Goal: Task Accomplishment & Management: Complete application form

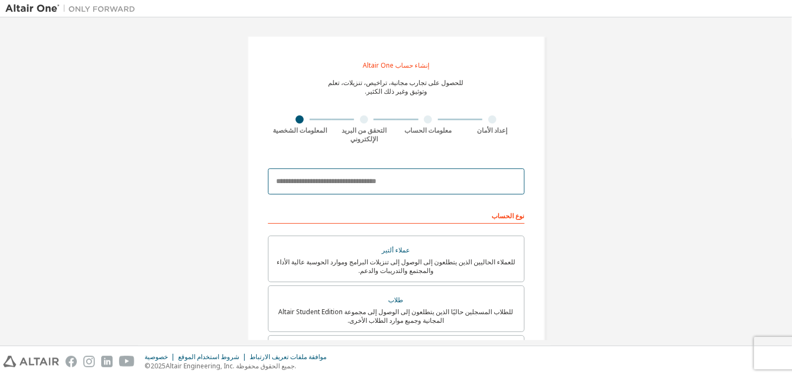
click at [422, 180] on input "email" at bounding box center [396, 181] width 257 height 26
type input "**********"
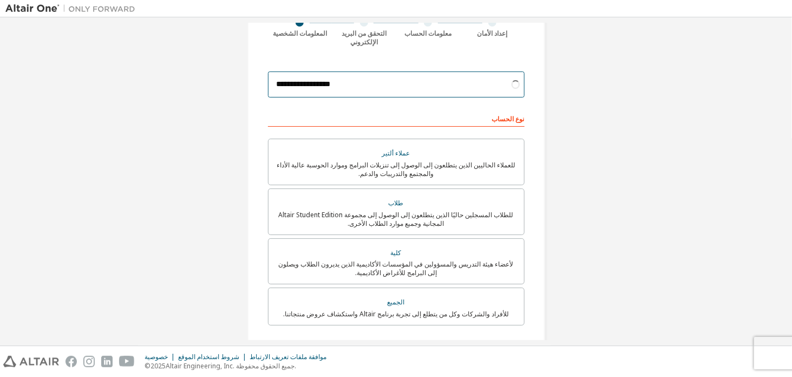
scroll to position [97, 0]
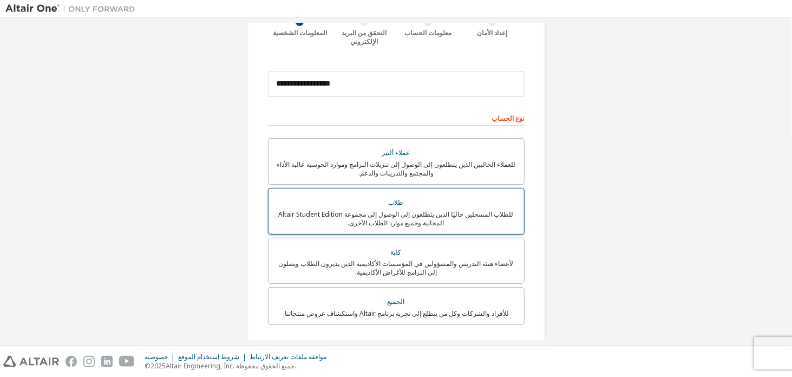
click at [484, 208] on div "طلاب" at bounding box center [396, 202] width 242 height 15
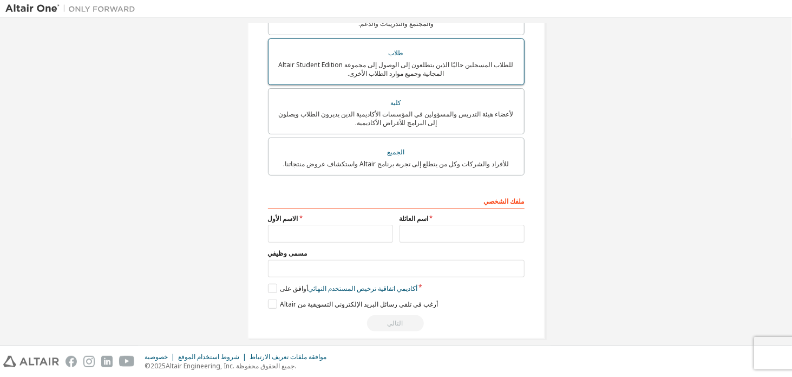
scroll to position [258, 0]
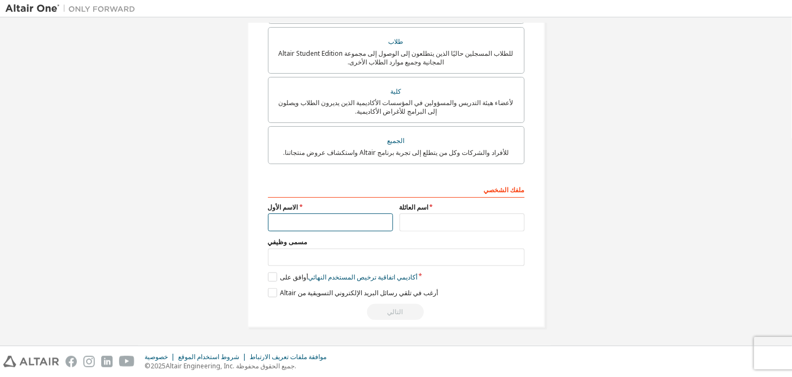
click at [362, 220] on input "text" at bounding box center [330, 222] width 125 height 18
type input "*"
type input "******"
click at [438, 223] on input "text" at bounding box center [461, 222] width 125 height 18
type input "****"
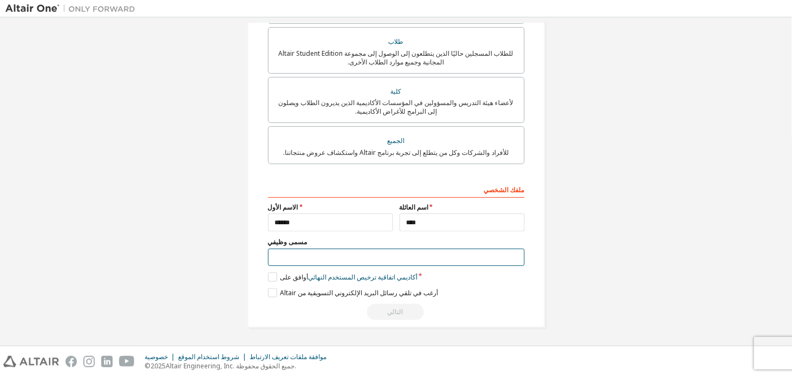
click at [416, 253] on input "text" at bounding box center [396, 257] width 257 height 18
click at [273, 277] on label "أوافق على اتفاقية ترخيص المستخدم النهائي أكاديمي" at bounding box center [342, 276] width 149 height 9
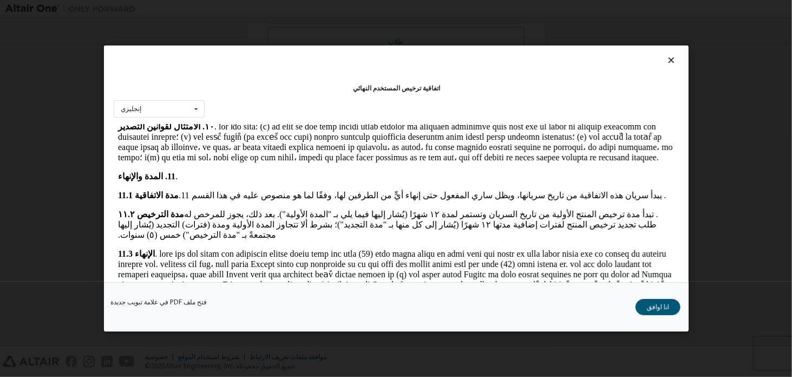
scroll to position [1352, 0]
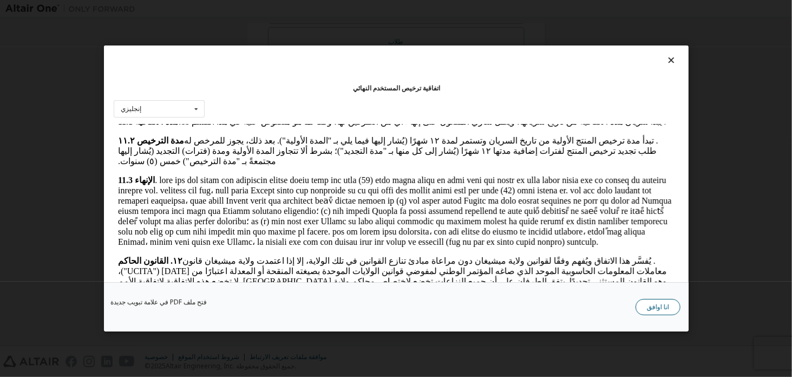
click at [663, 309] on font "انا اوافق" at bounding box center [658, 306] width 22 height 9
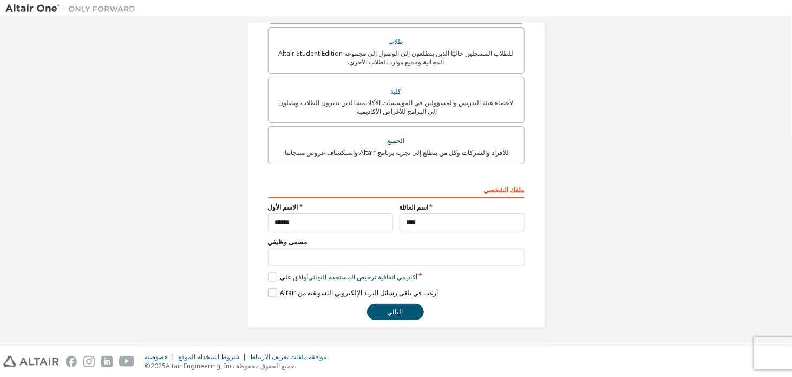
click at [268, 296] on label "أرغب في تلقي رسائل البريد الإلكتروني التسويقية من Altair" at bounding box center [353, 292] width 170 height 9
click at [268, 295] on label "أرغب في تلقي رسائل البريد الإلكتروني التسويقية من Altair" at bounding box center [353, 292] width 170 height 9
click at [397, 307] on font "التالي" at bounding box center [396, 311] width 16 height 9
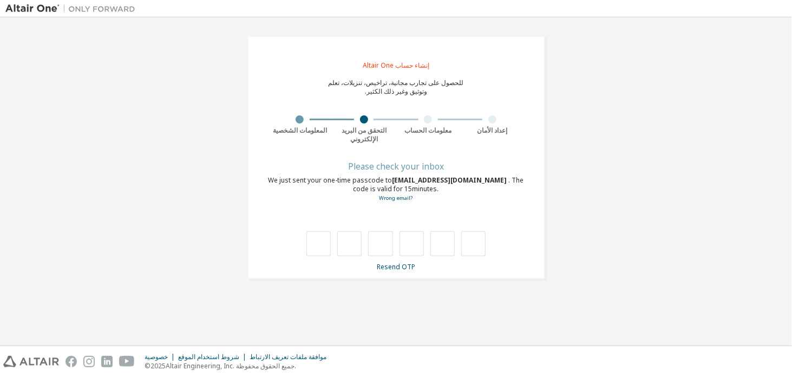
scroll to position [0, 0]
type input "*"
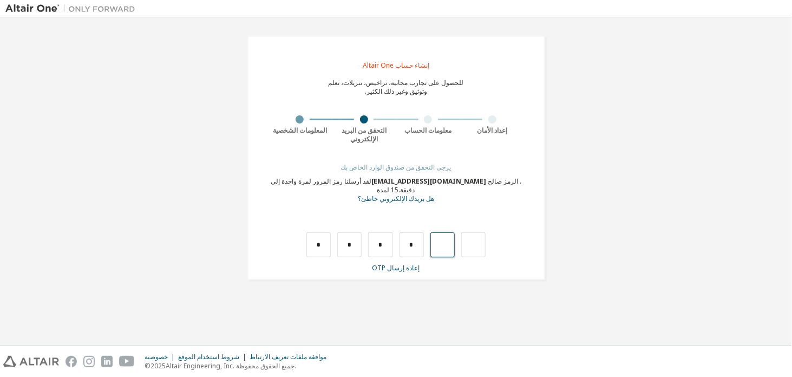
type input "*"
click at [315, 235] on input "text" at bounding box center [318, 244] width 24 height 25
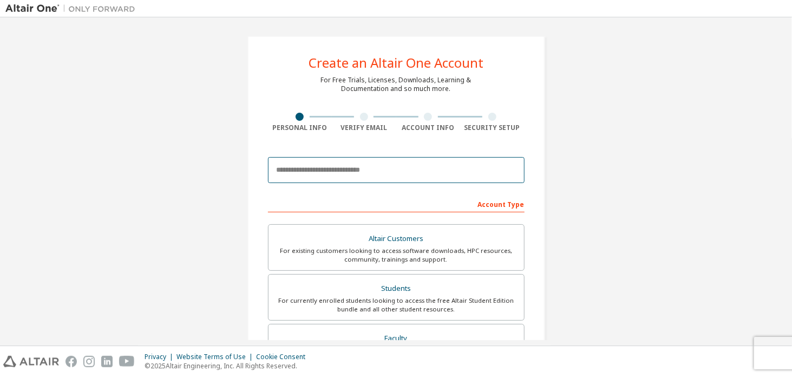
click at [405, 168] on input "email" at bounding box center [396, 170] width 257 height 26
type input "**********"
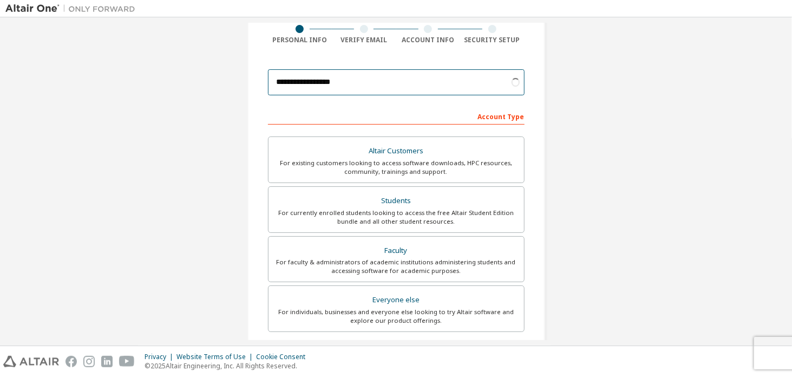
scroll to position [88, 0]
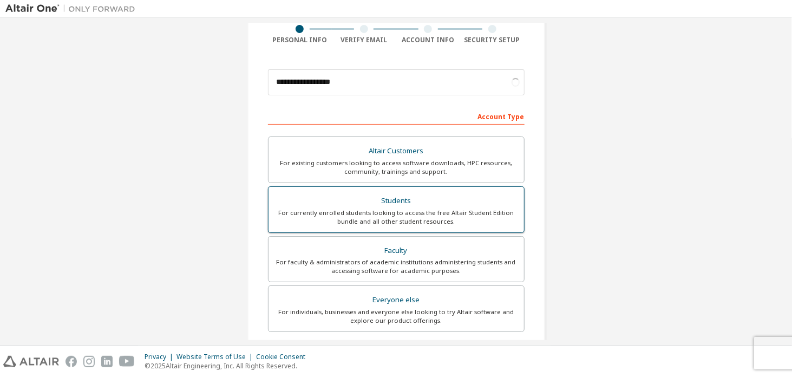
click at [451, 193] on div "Students" at bounding box center [396, 200] width 242 height 15
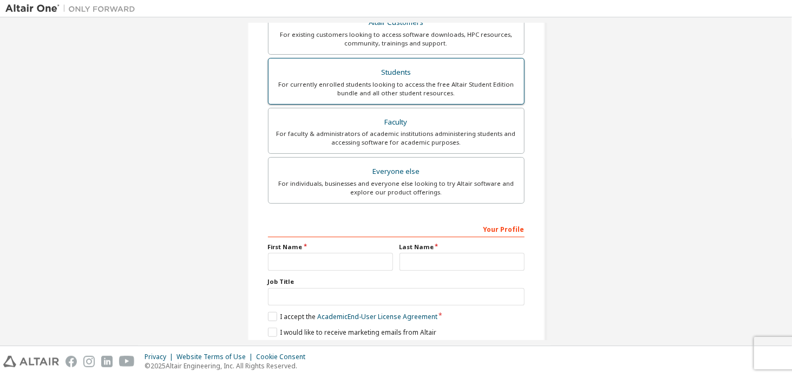
scroll to position [252, 0]
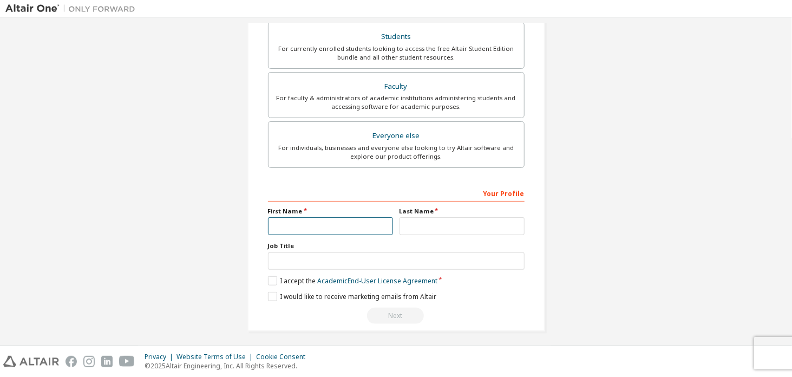
click at [347, 224] on input "text" at bounding box center [330, 226] width 125 height 18
type input "******"
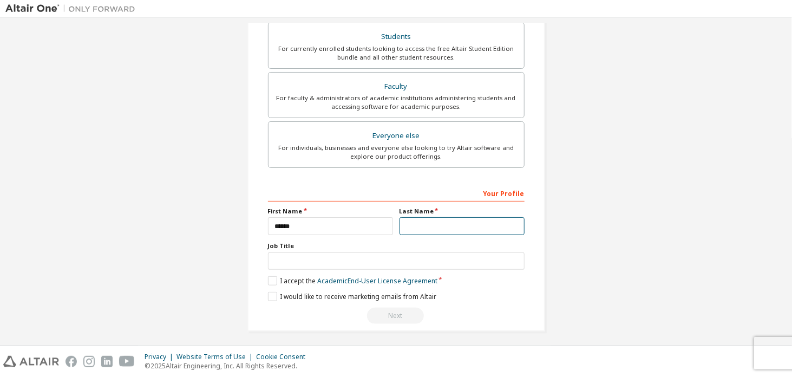
click at [441, 221] on input "text" at bounding box center [461, 226] width 125 height 18
type input "****"
click at [272, 276] on label "I accept the Academic End-User License Agreement" at bounding box center [352, 280] width 169 height 9
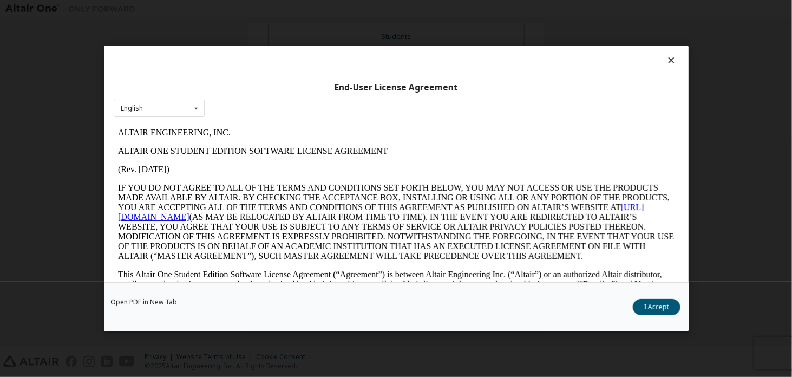
scroll to position [0, 0]
click at [663, 312] on button "I Accept" at bounding box center [657, 307] width 48 height 16
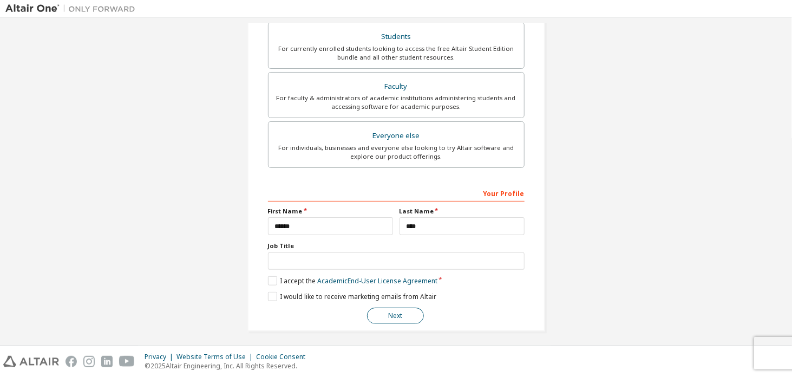
click at [397, 313] on button "Next" at bounding box center [395, 315] width 57 height 16
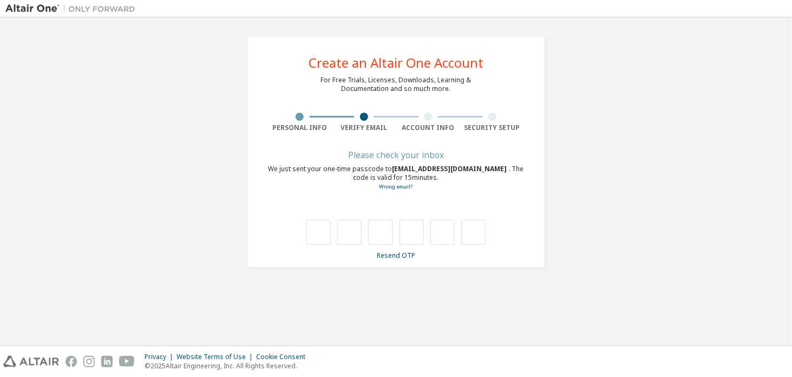
type input "*"
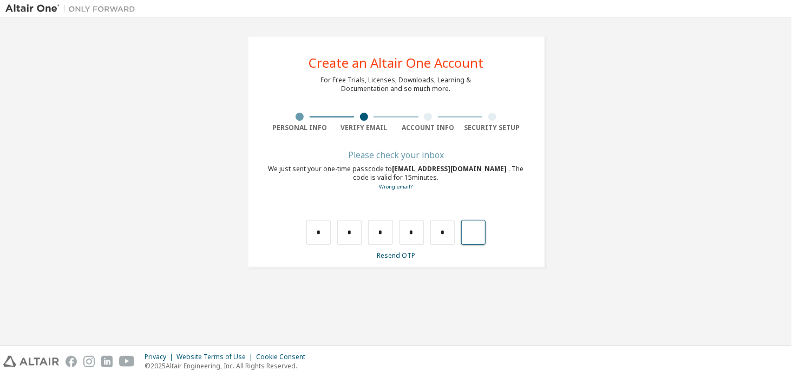
type input "*"
